Goal: Navigation & Orientation: Find specific page/section

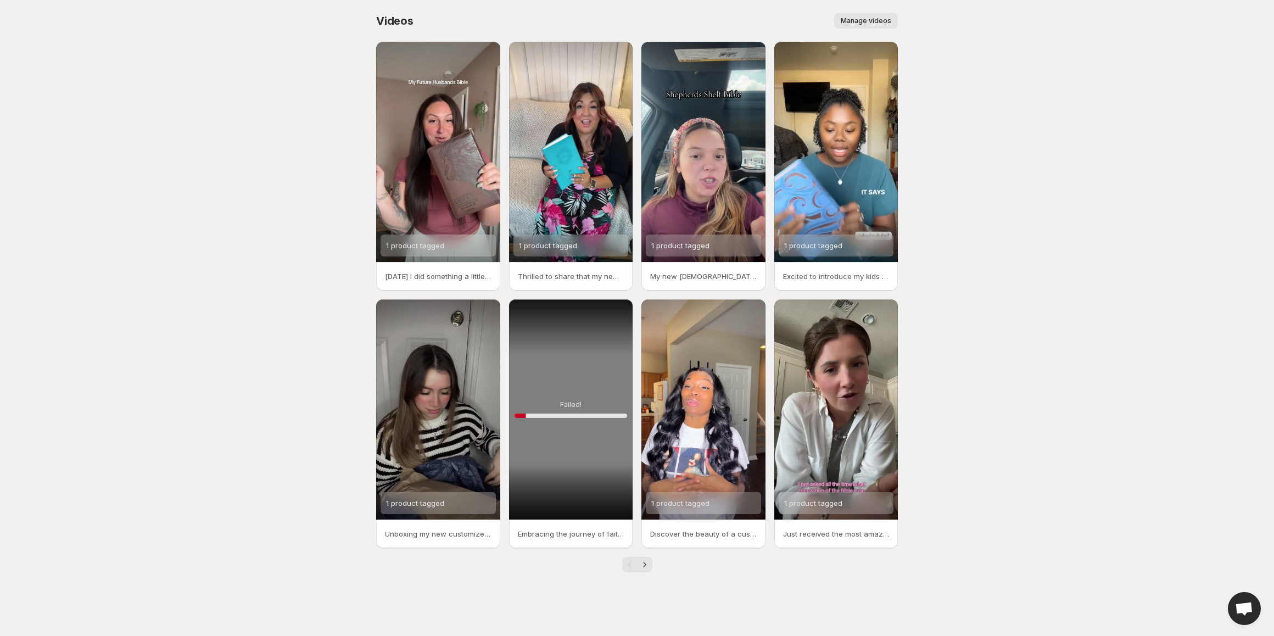
click at [867, 18] on span "Manage videos" at bounding box center [866, 20] width 51 height 9
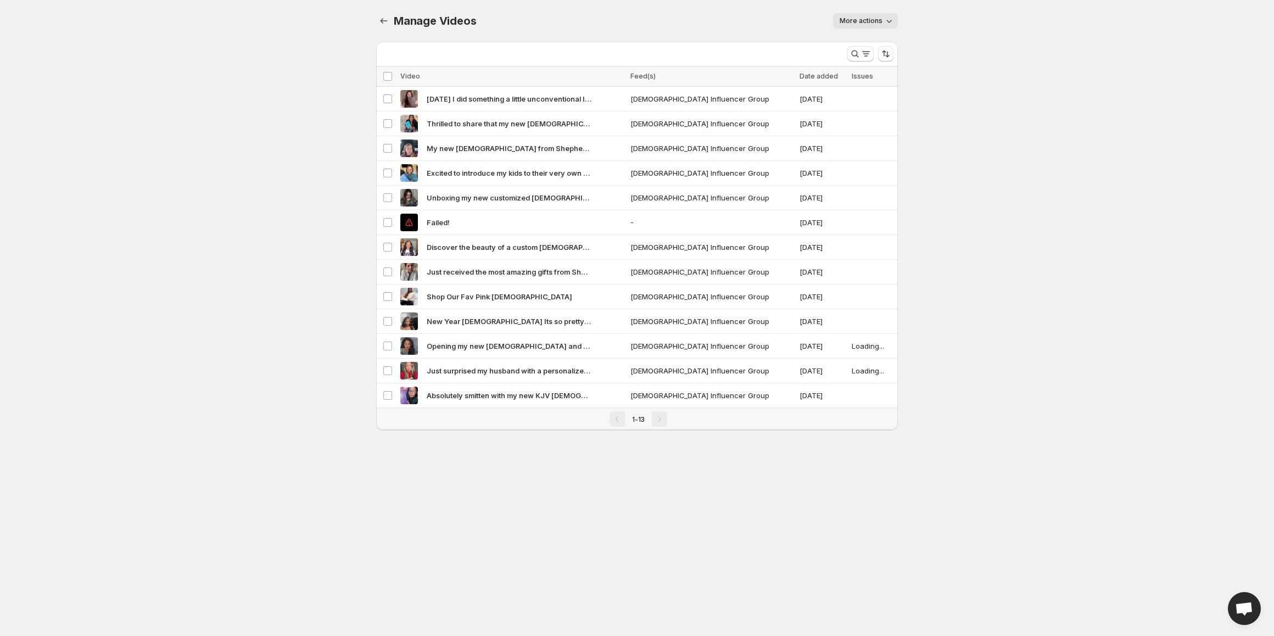
click at [866, 17] on span "More actions" at bounding box center [860, 20] width 43 height 9
click at [741, 12] on div "Manage Videos. This page is ready Manage Videos More actions More actions More …" at bounding box center [637, 21] width 522 height 42
click at [376, 19] on button "Manage Videos" at bounding box center [383, 20] width 15 height 15
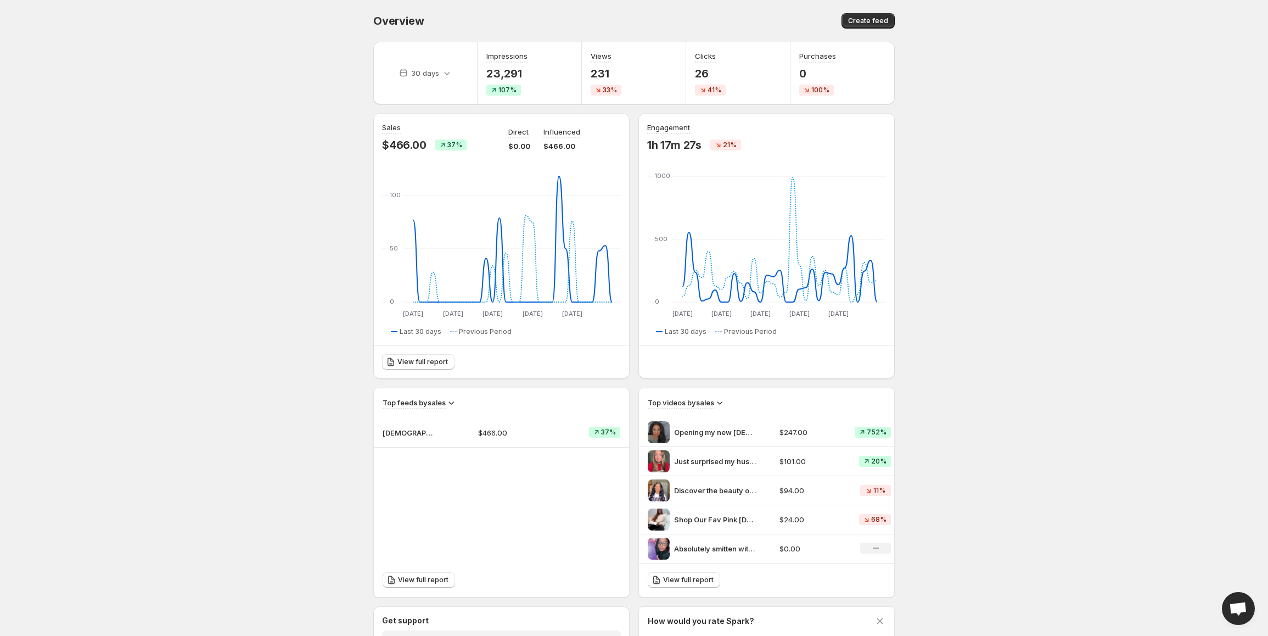
drag, startPoint x: 149, startPoint y: 58, endPoint x: 80, endPoint y: 110, distance: 86.5
click at [149, 59] on body "Home Feeds Videos Subscription Settings Overview. This page is ready Overview C…" at bounding box center [634, 318] width 1268 height 636
